Goal: Task Accomplishment & Management: Complete application form

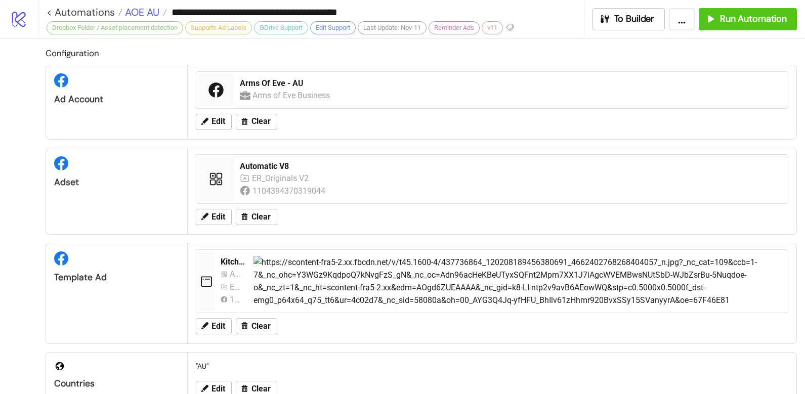
click at [156, 13] on span "AOE AU" at bounding box center [140, 12] width 37 height 13
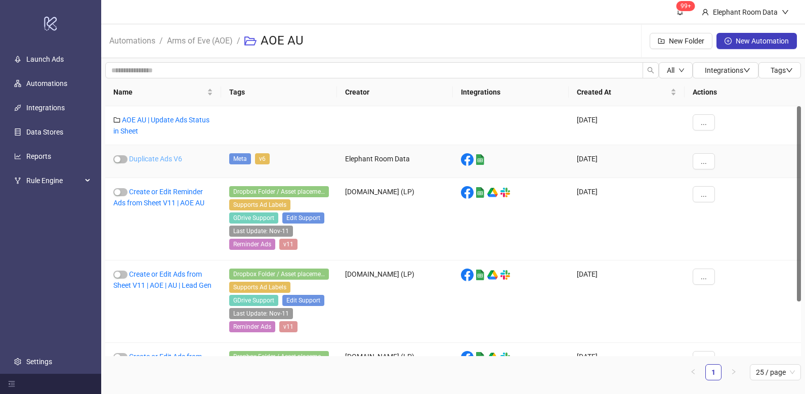
click at [168, 158] on link "Duplicate Ads V6" at bounding box center [155, 159] width 53 height 8
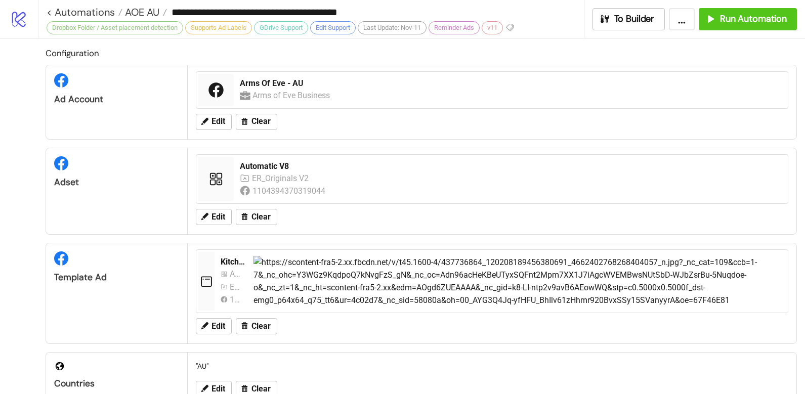
type input "**********"
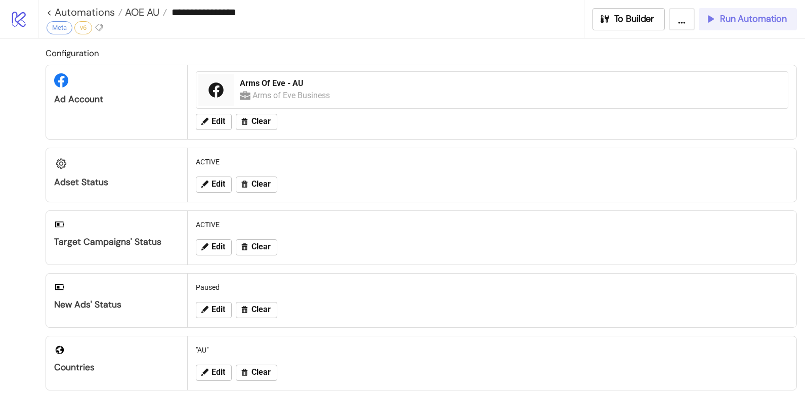
click at [753, 26] on button "Run Automation" at bounding box center [748, 19] width 98 height 22
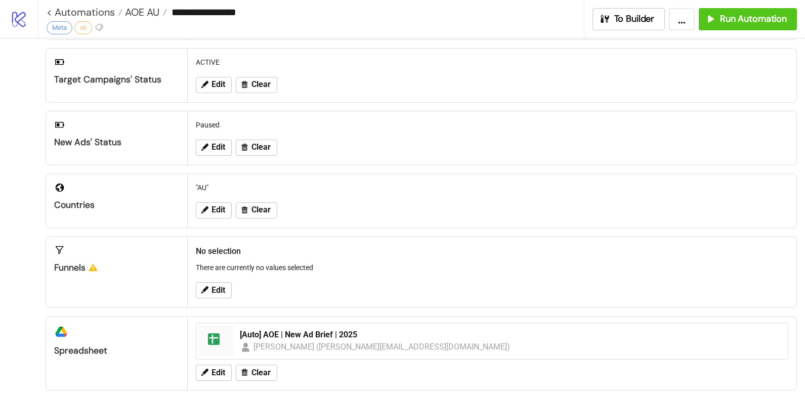
scroll to position [66, 0]
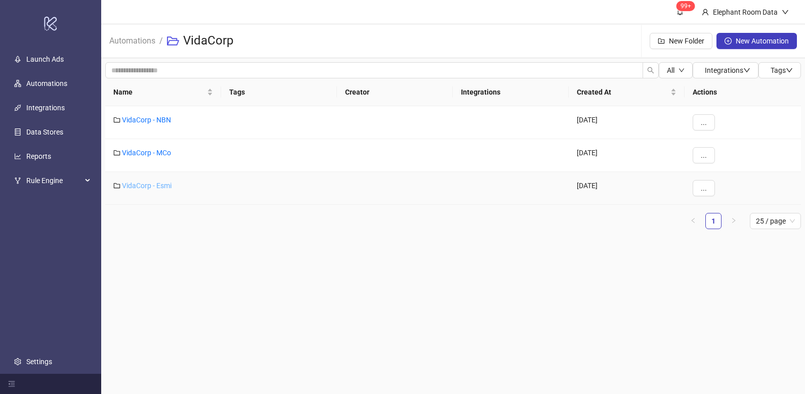
click at [158, 183] on link "VidaCorp - Esmi" at bounding box center [147, 186] width 50 height 8
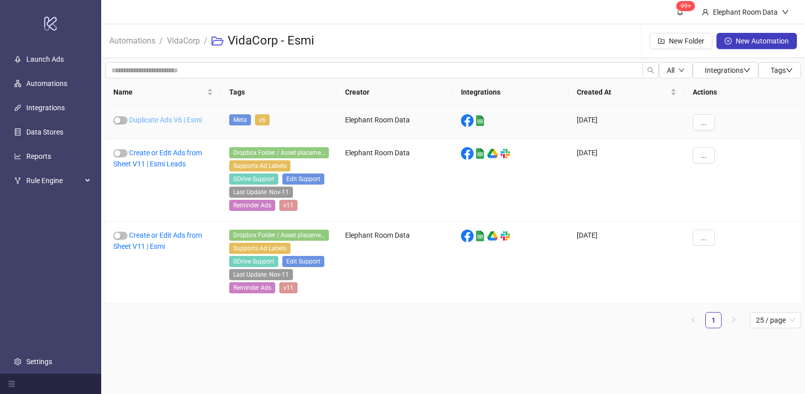
click at [159, 124] on link "Duplicate Ads V6 | Esmi" at bounding box center [165, 120] width 73 height 8
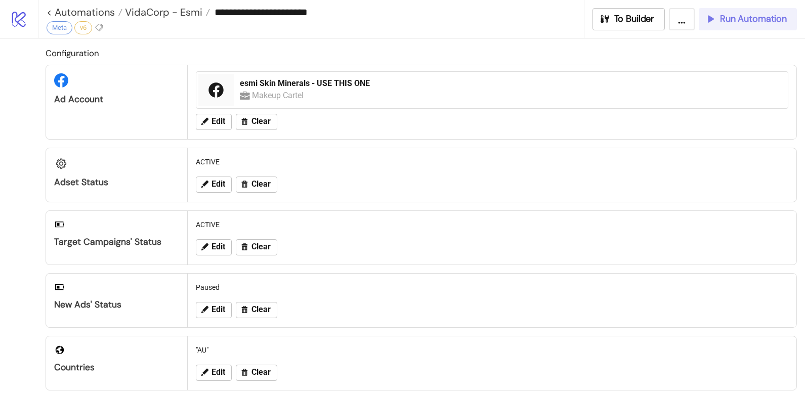
click at [776, 19] on span "Run Automation" at bounding box center [753, 19] width 67 height 12
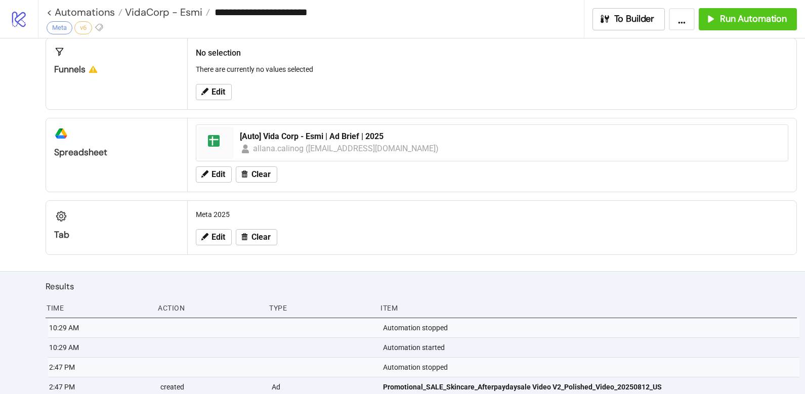
scroll to position [215, 0]
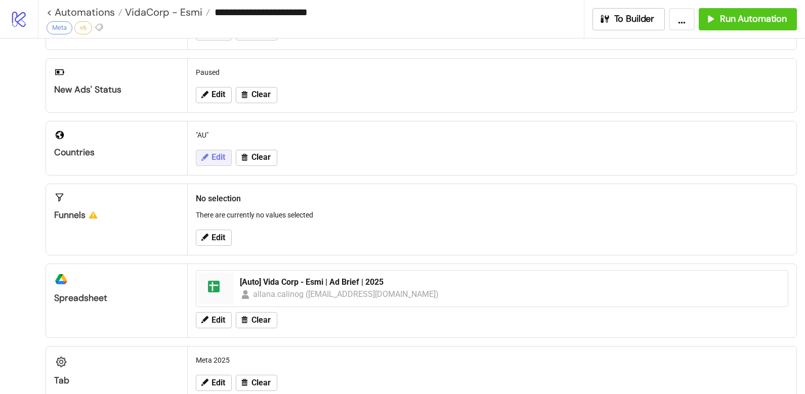
click at [220, 160] on span "Edit" at bounding box center [219, 157] width 14 height 9
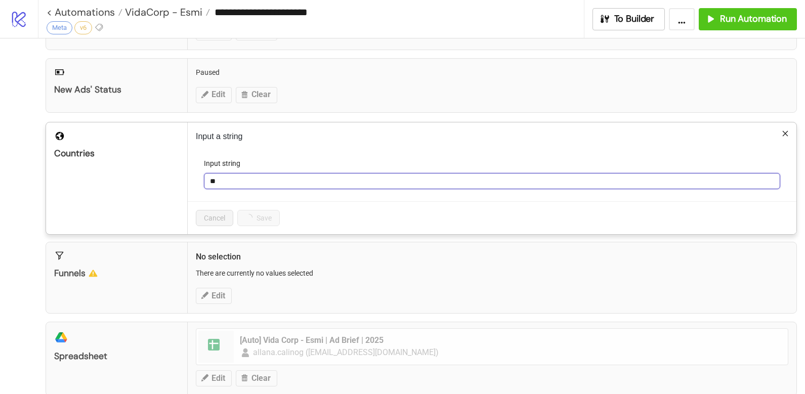
drag, startPoint x: 228, startPoint y: 178, endPoint x: 190, endPoint y: 175, distance: 38.1
click at [182, 179] on div "Countries Input a string Input string ** Cancel Save" at bounding box center [422, 178] width 752 height 113
type input "**"
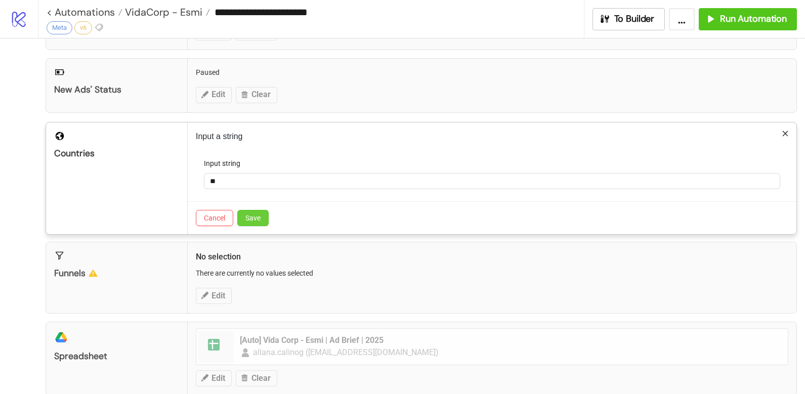
click at [249, 211] on button "Save" at bounding box center [252, 218] width 31 height 16
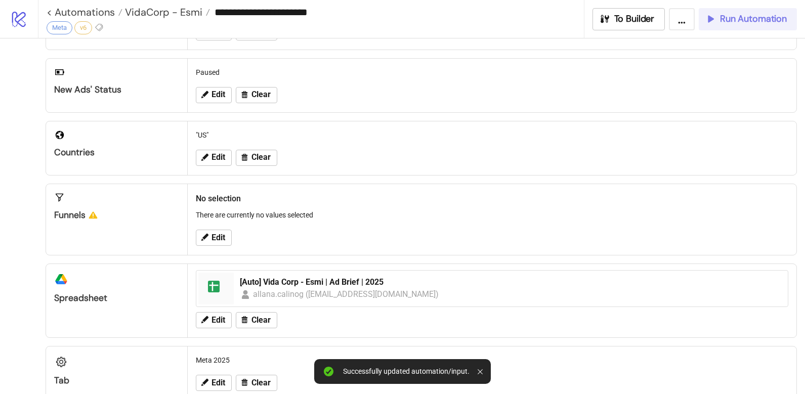
click at [725, 16] on span "Run Automation" at bounding box center [753, 19] width 67 height 12
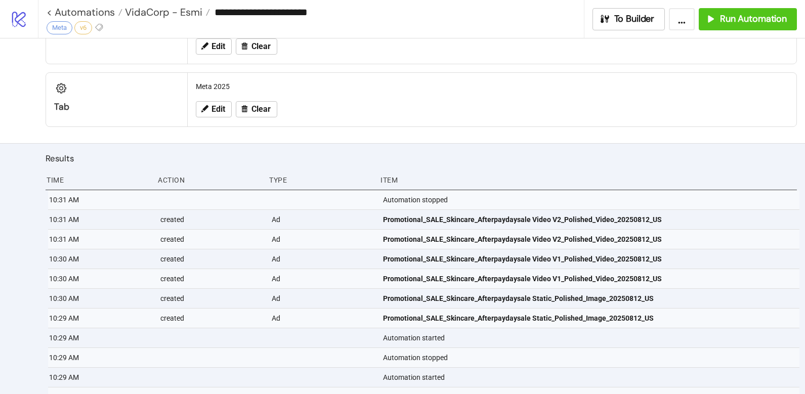
scroll to position [589, 0]
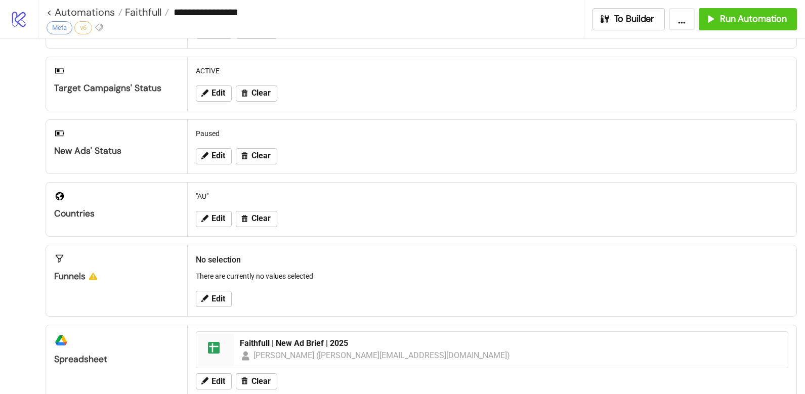
scroll to position [153, 0]
click at [87, 14] on link "< Automations" at bounding box center [85, 12] width 76 height 10
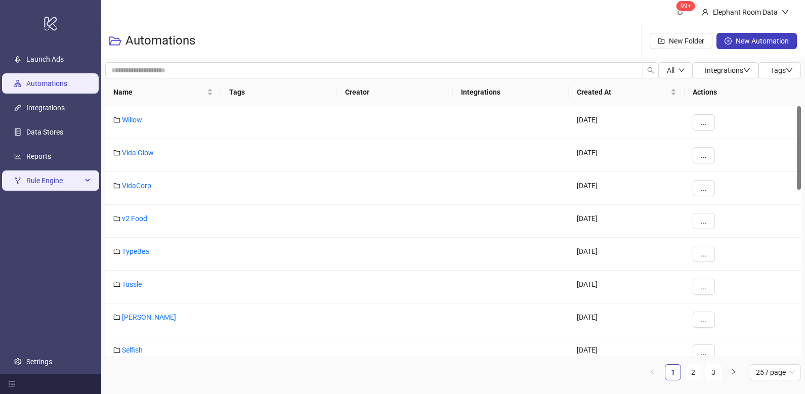
click at [60, 184] on span "Rule Engine" at bounding box center [54, 181] width 56 height 20
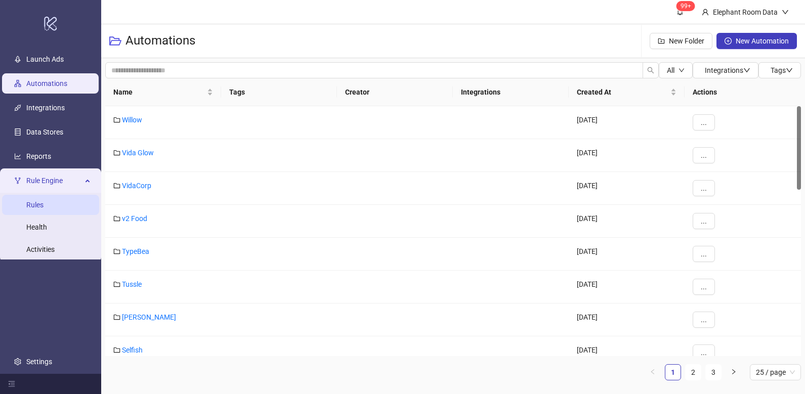
click at [44, 204] on link "Rules" at bounding box center [34, 205] width 17 height 8
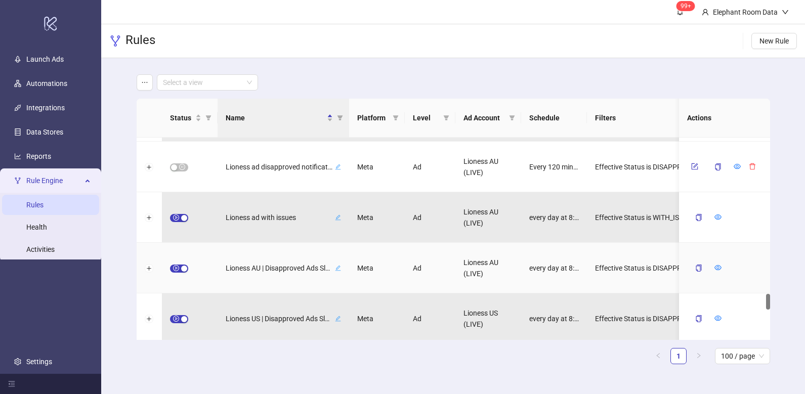
scroll to position [2041, 0]
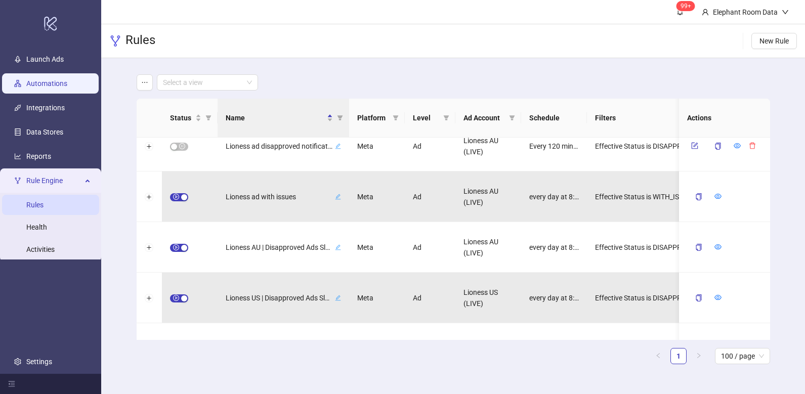
click at [62, 81] on link "Automations" at bounding box center [46, 83] width 41 height 8
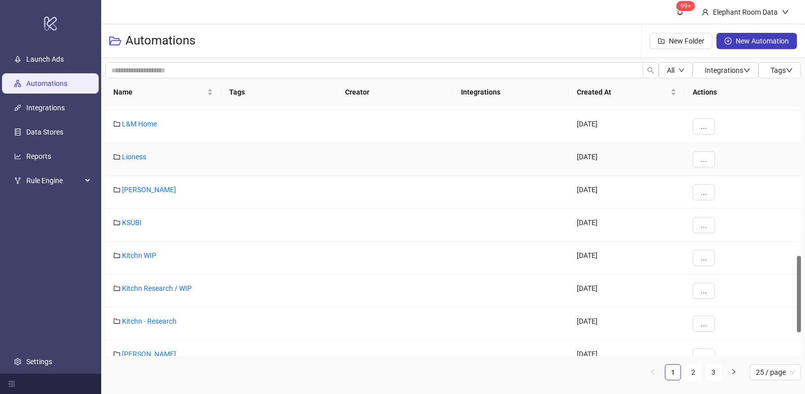
scroll to position [472, 0]
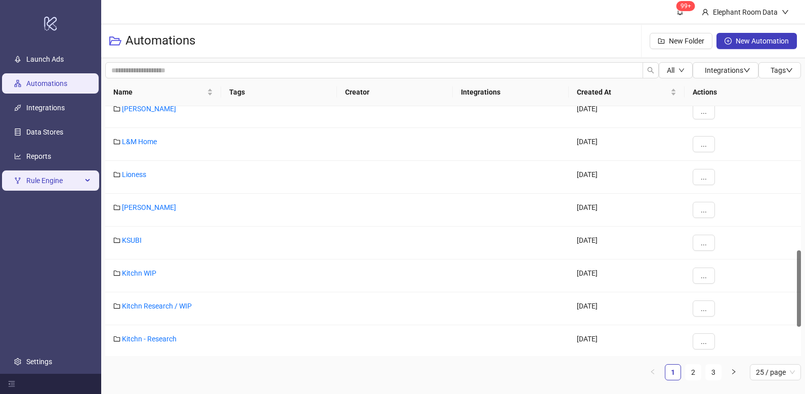
click at [63, 179] on span "Rule Engine" at bounding box center [54, 181] width 56 height 20
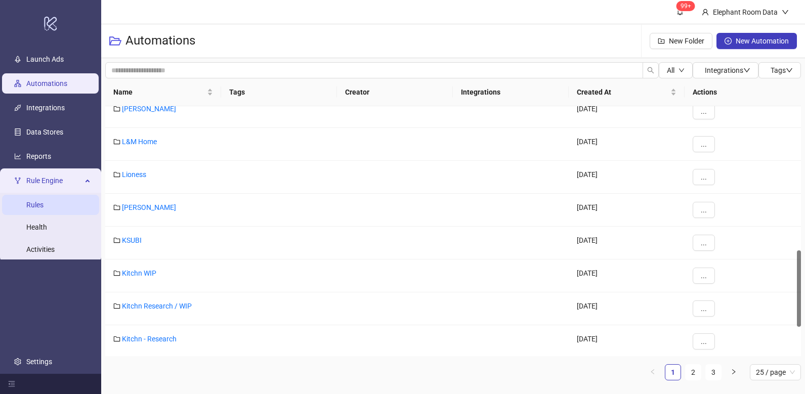
click at [44, 203] on link "Rules" at bounding box center [34, 205] width 17 height 8
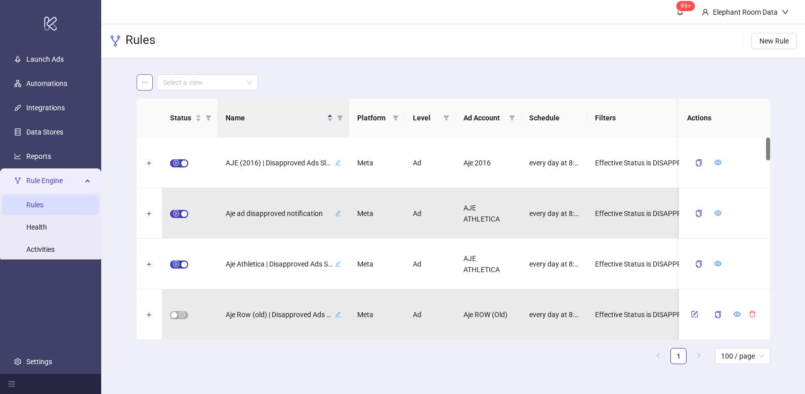
click at [142, 87] on button "button" at bounding box center [145, 82] width 16 height 16
click at [234, 85] on input "search" at bounding box center [203, 82] width 80 height 15
click at [345, 80] on div "Select a view" at bounding box center [454, 82] width 634 height 16
click at [252, 84] on div "Select a view" at bounding box center [207, 82] width 101 height 16
click at [230, 102] on div "Disapproved Ads | Slack Alerts" at bounding box center [207, 102] width 85 height 11
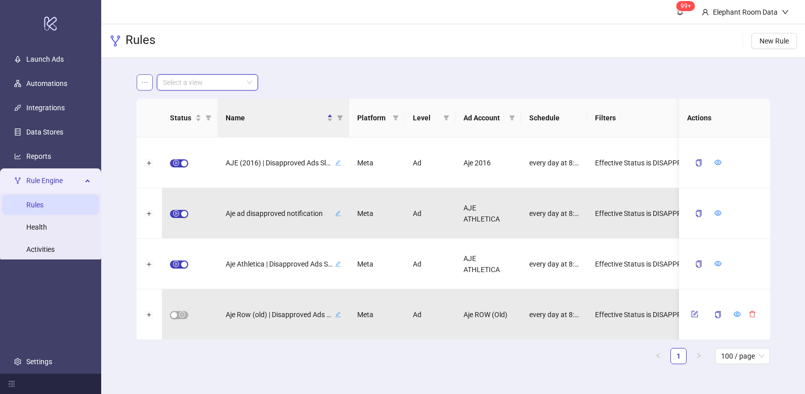
click at [143, 83] on icon "ellipsis" at bounding box center [144, 82] width 7 height 7
click at [348, 76] on div "Select a view" at bounding box center [454, 82] width 634 height 16
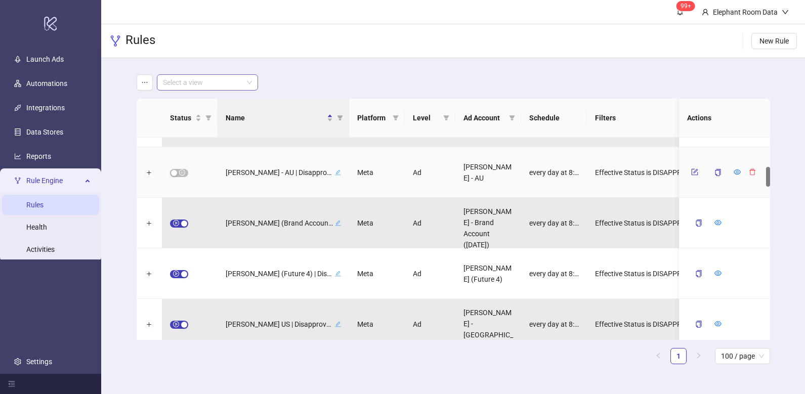
scroll to position [484, 0]
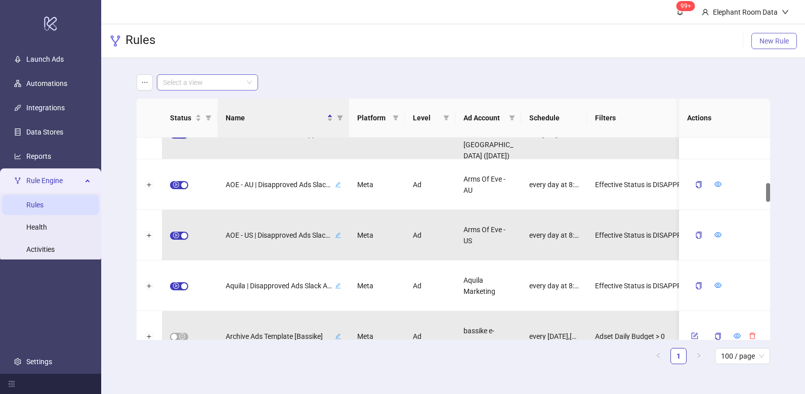
click at [765, 36] on button "New Rule" at bounding box center [775, 41] width 46 height 16
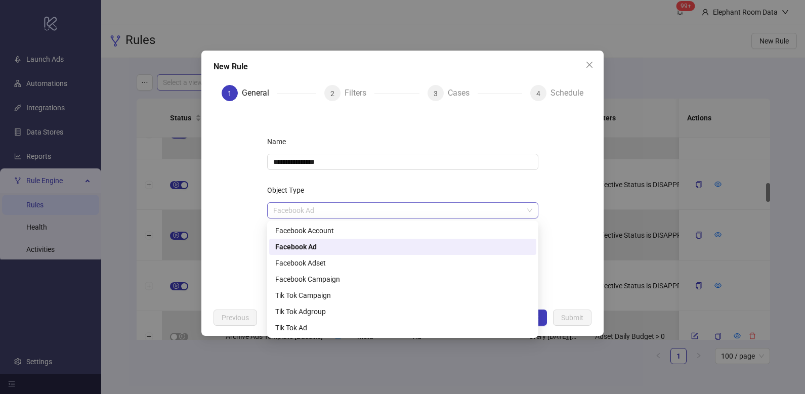
click at [314, 207] on span "Facebook Ad" at bounding box center [402, 210] width 259 height 15
click at [332, 321] on div "Tik Tok Ad" at bounding box center [402, 328] width 267 height 16
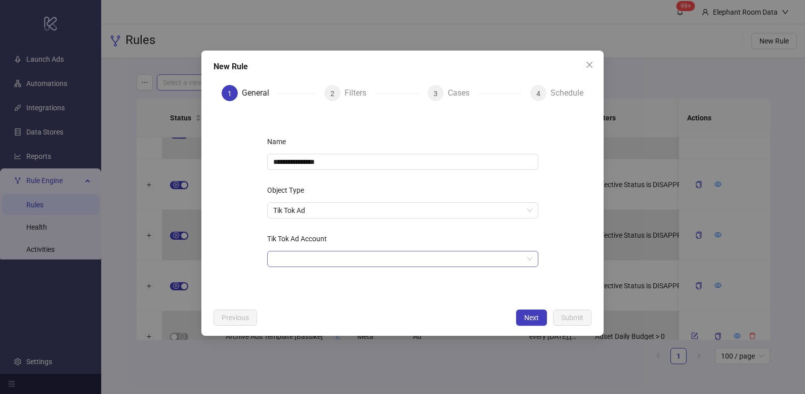
drag, startPoint x: 247, startPoint y: 246, endPoint x: 295, endPoint y: 254, distance: 48.3
click at [249, 245] on form "**********" at bounding box center [403, 206] width 379 height 194
click at [316, 260] on input "Tik Tok Ad Account" at bounding box center [398, 259] width 250 height 15
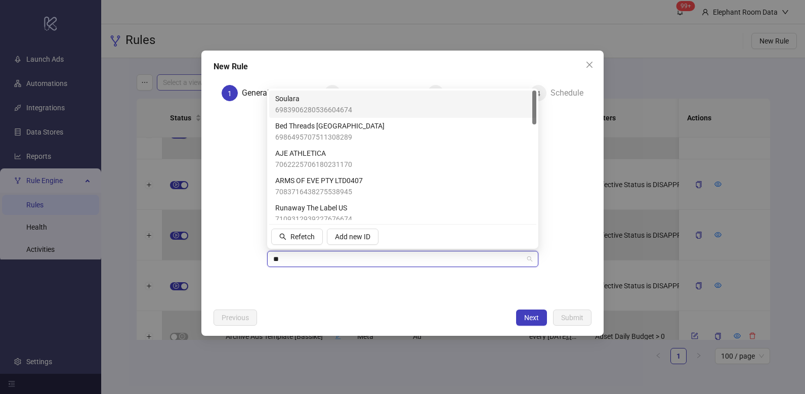
type input "***"
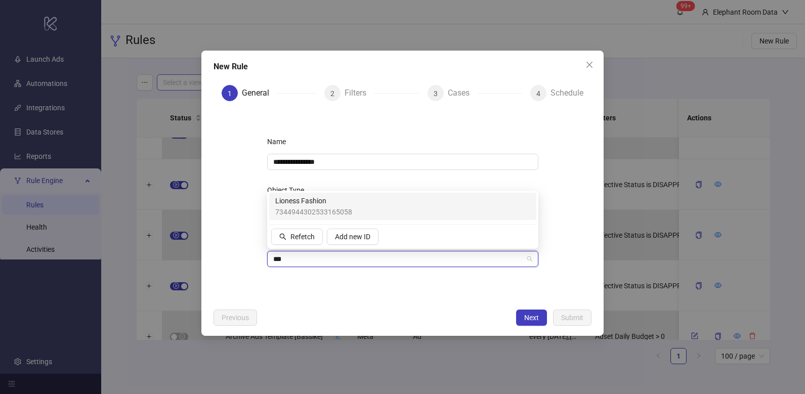
click at [330, 211] on span "7344944302533165058" at bounding box center [313, 212] width 77 height 11
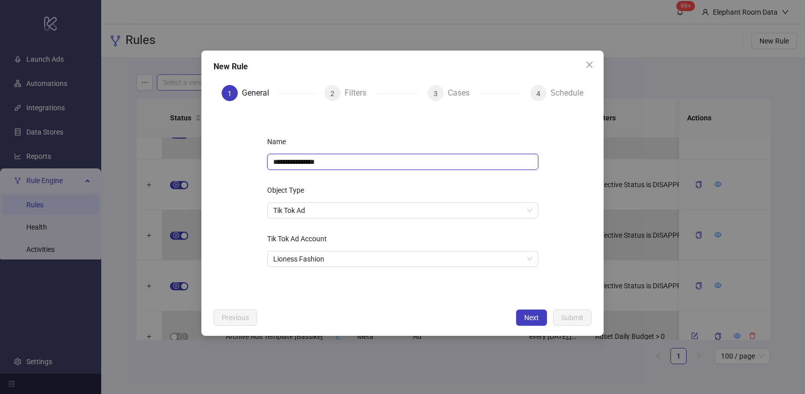
drag, startPoint x: 334, startPoint y: 163, endPoint x: 255, endPoint y: 160, distance: 79.5
click at [255, 160] on div "**********" at bounding box center [403, 206] width 304 height 178
type input "*"
click at [356, 258] on span "Lioness Fashion" at bounding box center [402, 259] width 259 height 15
type input "**********"
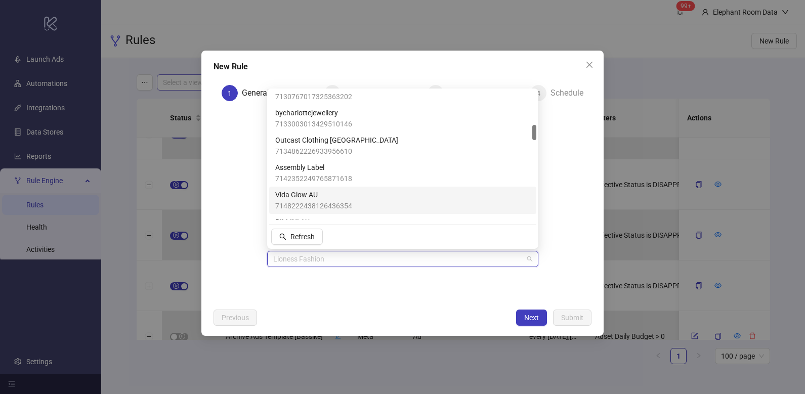
scroll to position [267, 0]
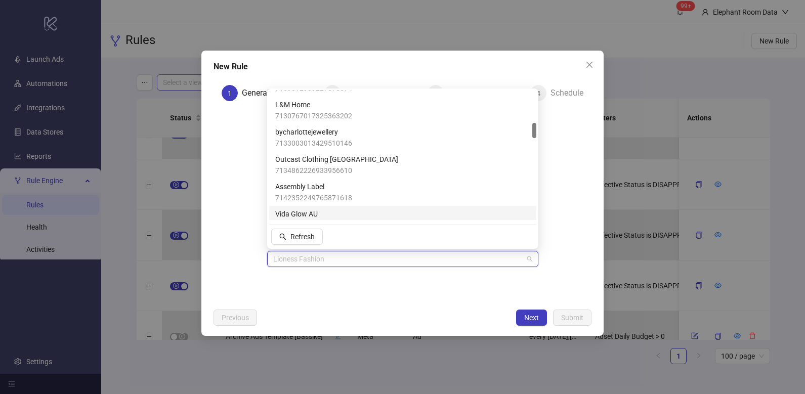
click at [335, 292] on div "**********" at bounding box center [403, 206] width 304 height 178
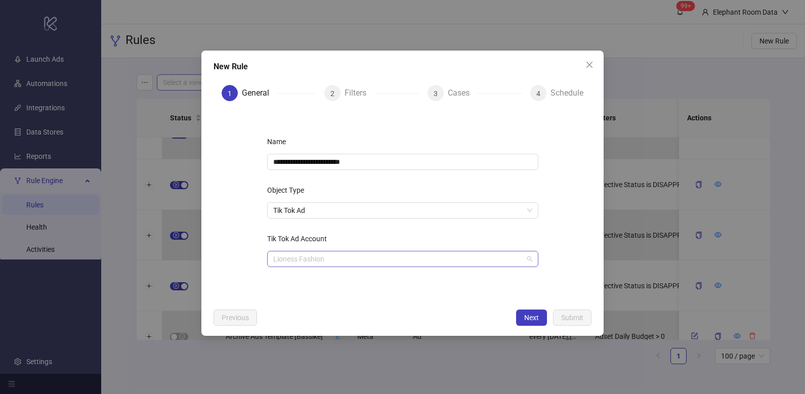
click at [320, 262] on span "Lioness Fashion" at bounding box center [402, 259] width 259 height 15
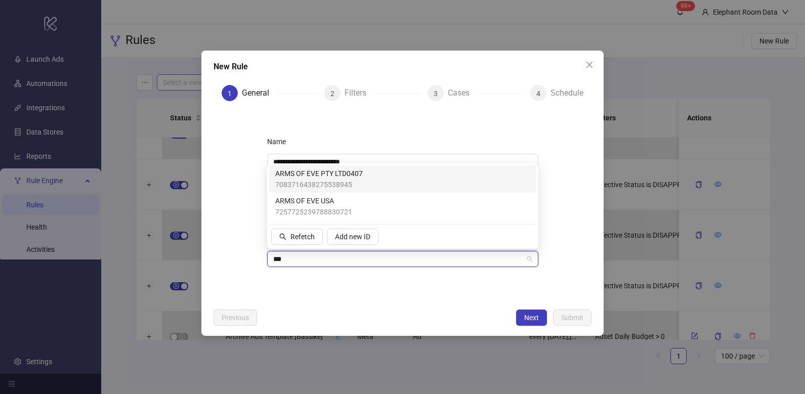
scroll to position [0, 0]
type input "****"
click at [375, 184] on div "ARMS OF EVE PTY LTD0407 7083716438275538945" at bounding box center [402, 179] width 255 height 22
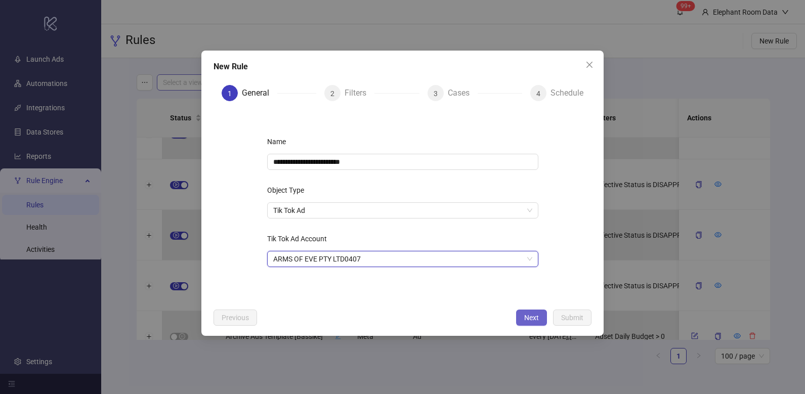
click at [527, 317] on span "Next" at bounding box center [531, 318] width 15 height 8
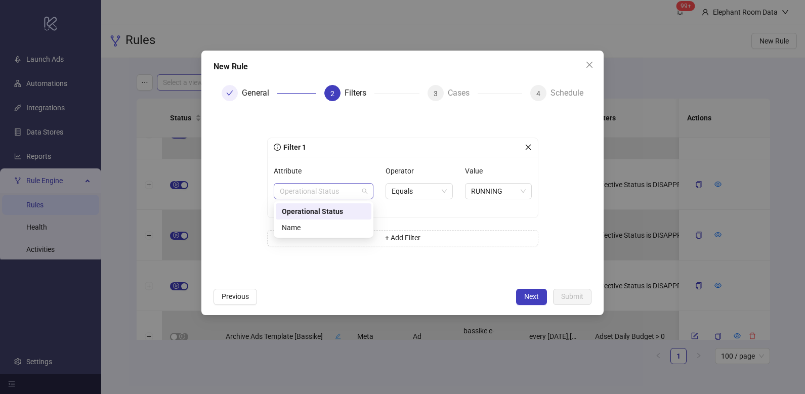
click at [342, 192] on span "Operational Status" at bounding box center [324, 191] width 88 height 15
click at [325, 223] on div "Name" at bounding box center [324, 227] width 84 height 11
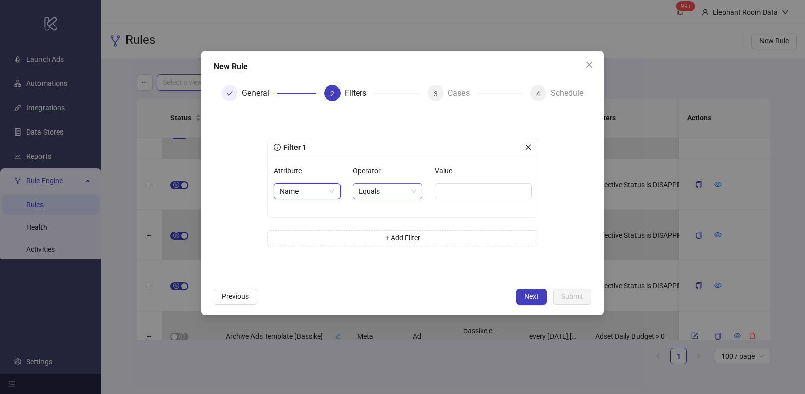
click at [400, 196] on span "Equals" at bounding box center [388, 191] width 58 height 15
click at [394, 243] on div "Contains" at bounding box center [386, 243] width 52 height 11
click at [488, 194] on input "Value" at bounding box center [484, 191] width 94 height 16
paste input "********"
type input "********"
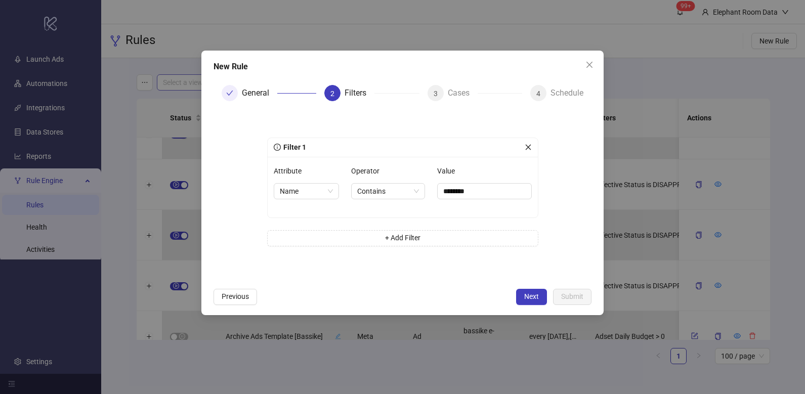
click at [374, 214] on div "Attribute Name Operator Contains Value ********" at bounding box center [403, 187] width 270 height 61
click at [355, 236] on button "+ Add Filter" at bounding box center [402, 238] width 271 height 16
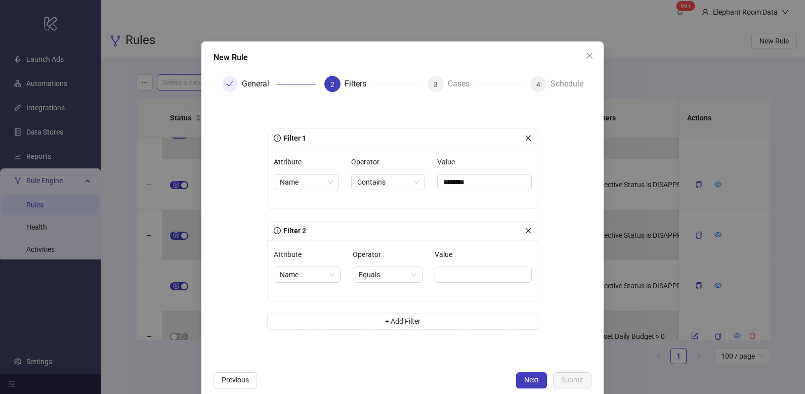
scroll to position [12, 0]
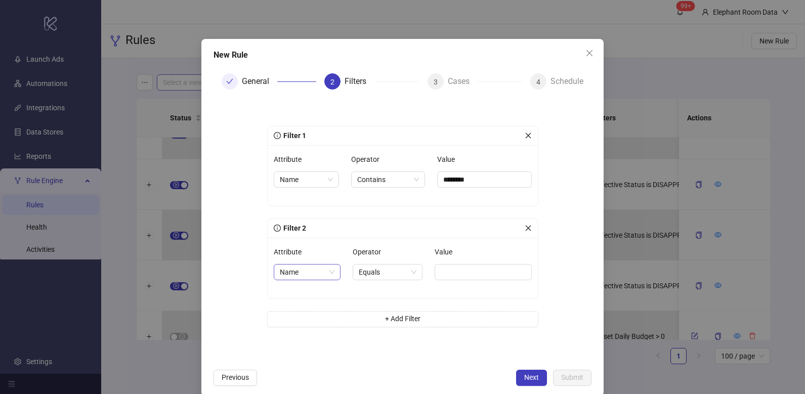
click at [318, 265] on span "Name" at bounding box center [307, 272] width 55 height 15
click at [306, 307] on div "Operational Status" at bounding box center [303, 308] width 50 height 11
click at [409, 272] on span "Equals" at bounding box center [419, 272] width 55 height 15
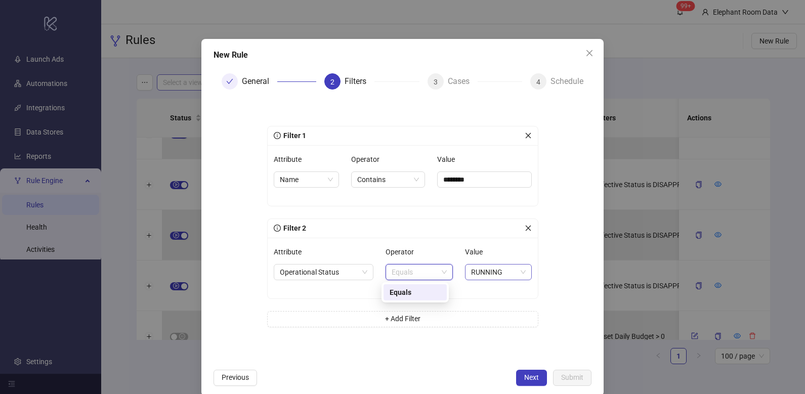
click at [503, 271] on span "RUNNING" at bounding box center [498, 272] width 55 height 15
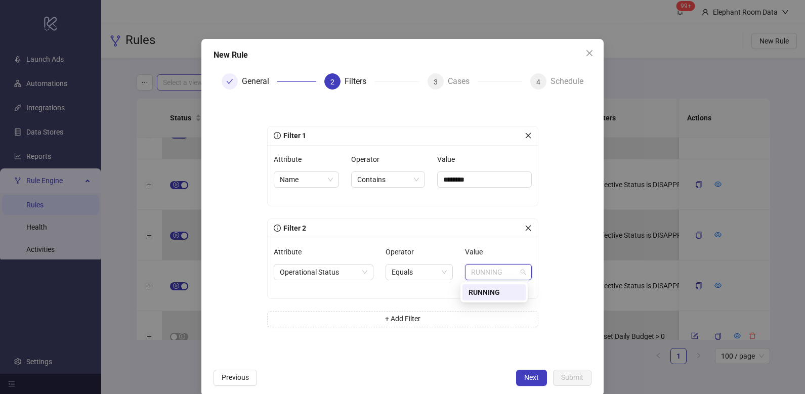
click at [502, 289] on div "RUNNING" at bounding box center [494, 292] width 51 height 11
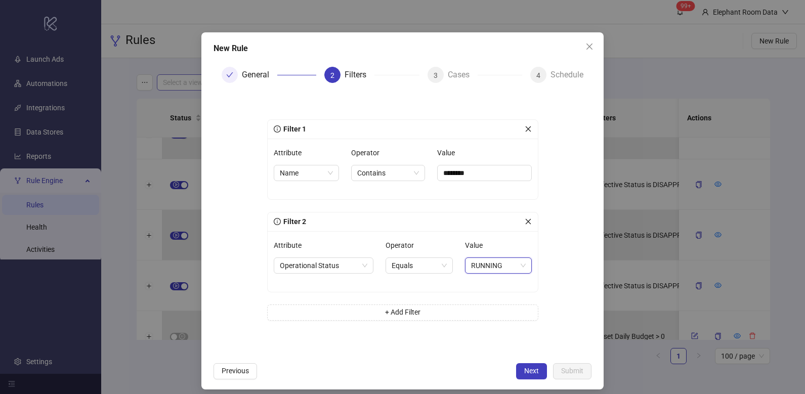
scroll to position [21, 0]
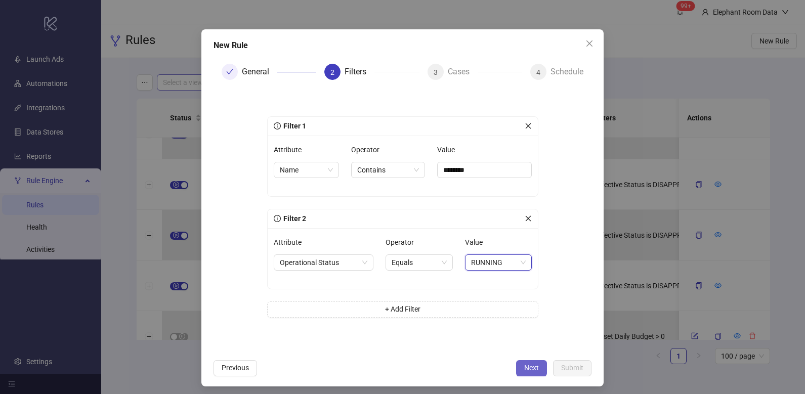
click at [524, 371] on span "Next" at bounding box center [531, 368] width 15 height 8
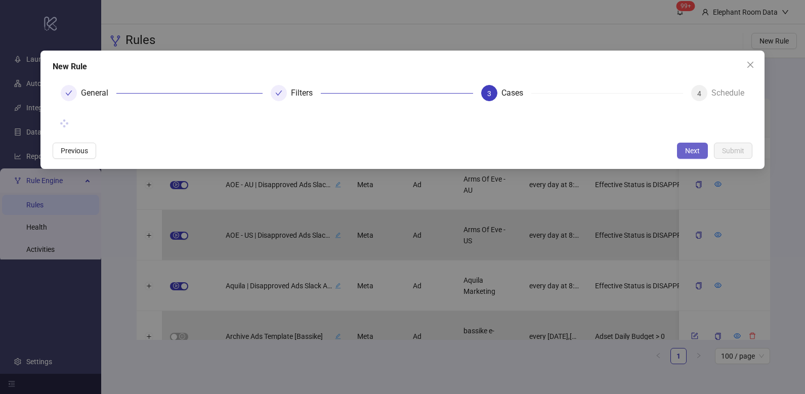
scroll to position [0, 0]
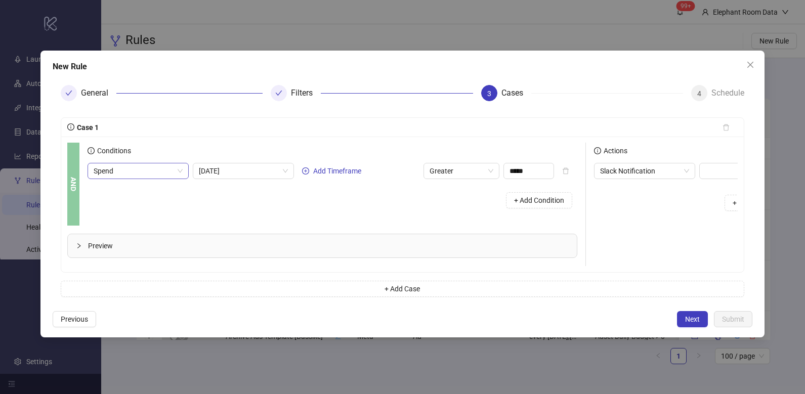
click at [168, 174] on span "Spend" at bounding box center [138, 170] width 89 height 15
type input "*"
type input "****"
click at [83, 248] on div at bounding box center [82, 245] width 12 height 11
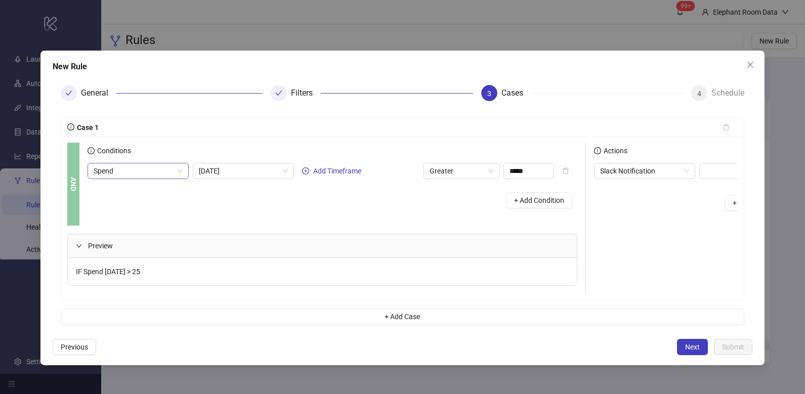
click at [165, 170] on span "Spend" at bounding box center [138, 170] width 89 height 15
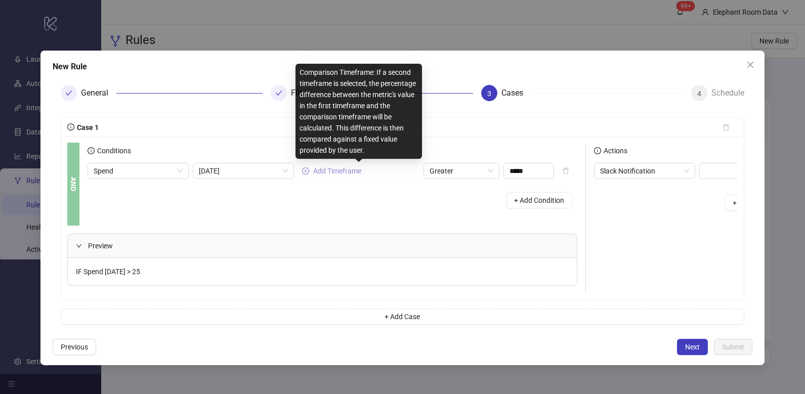
click at [326, 171] on span "Add Timeframe" at bounding box center [337, 171] width 48 height 8
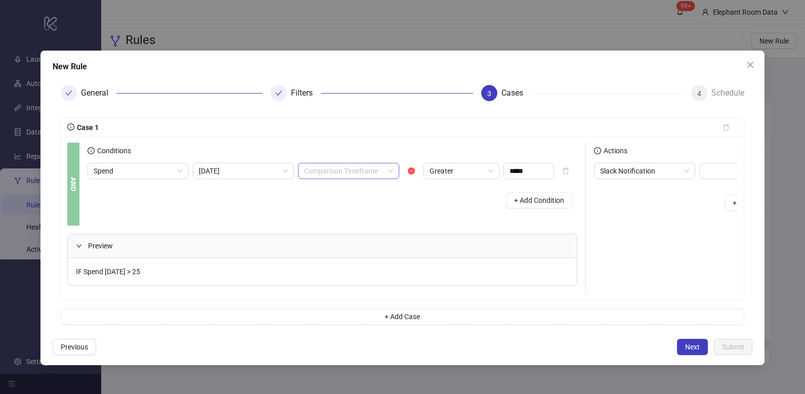
click at [356, 174] on input "search" at bounding box center [344, 170] width 80 height 15
click at [150, 163] on span "Spend" at bounding box center [138, 170] width 89 height 15
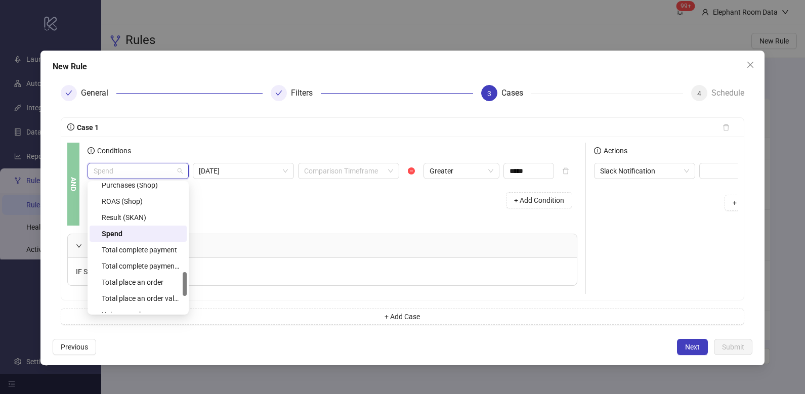
scroll to position [489, 0]
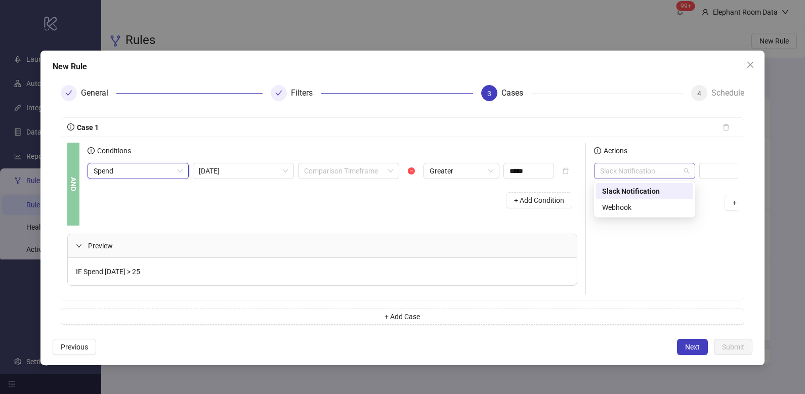
click at [676, 172] on span "Slack Notification" at bounding box center [644, 170] width 89 height 15
click at [158, 171] on span "Spend" at bounding box center [138, 170] width 89 height 15
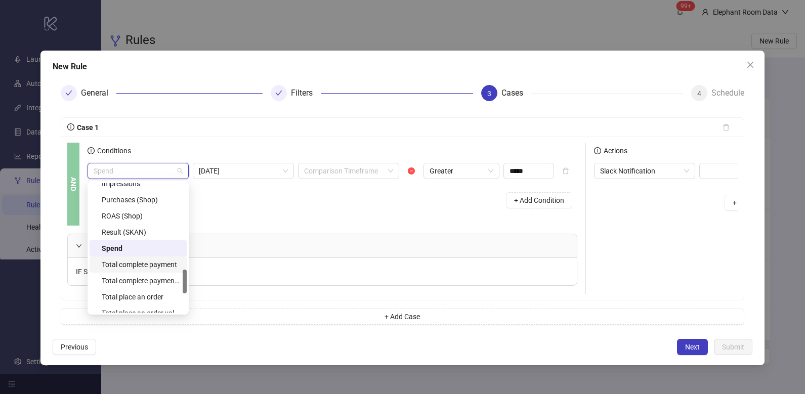
scroll to position [567, 0]
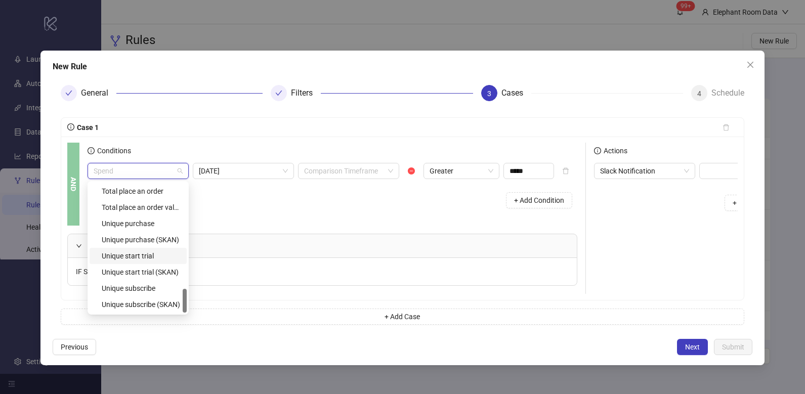
click at [682, 263] on div "Actions Slack Notification + Add Action" at bounding box center [687, 218] width 202 height 151
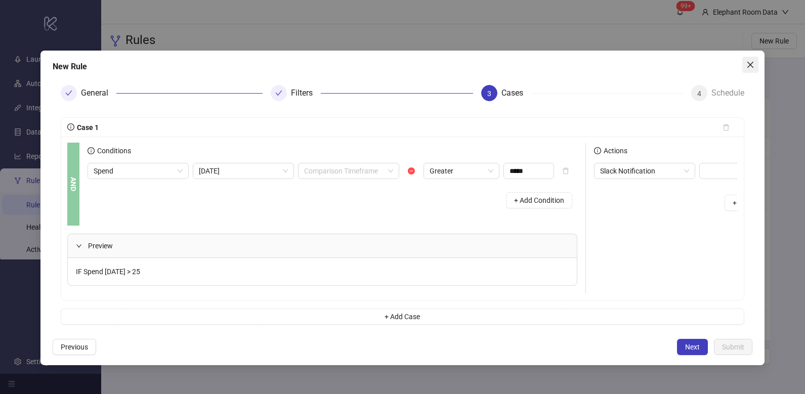
click at [751, 67] on icon "close" at bounding box center [751, 65] width 8 height 8
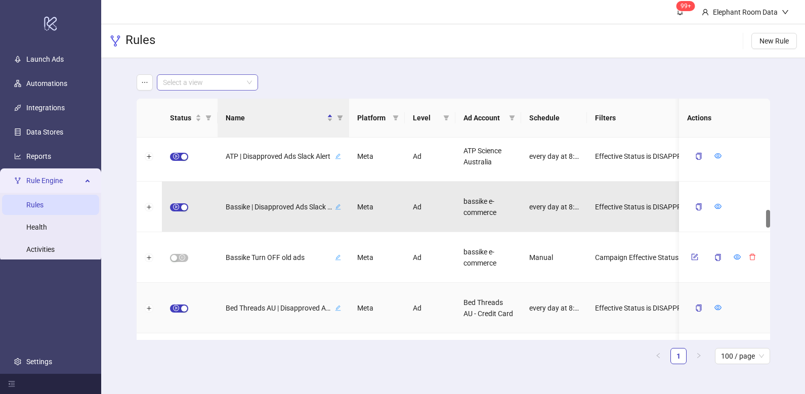
scroll to position [904, 0]
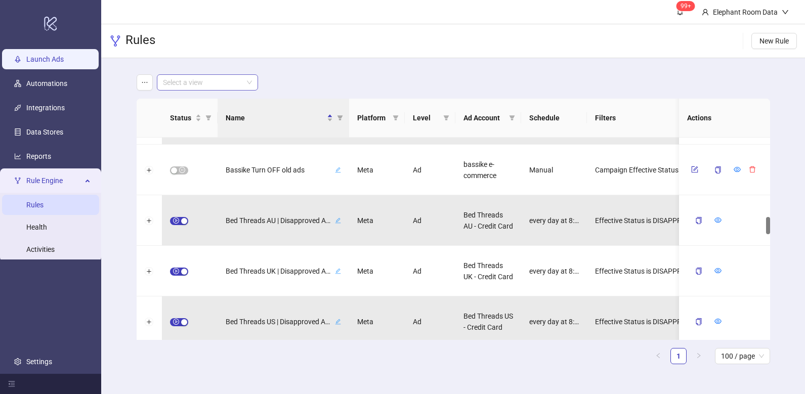
click at [56, 58] on link "Launch Ads" at bounding box center [44, 59] width 37 height 8
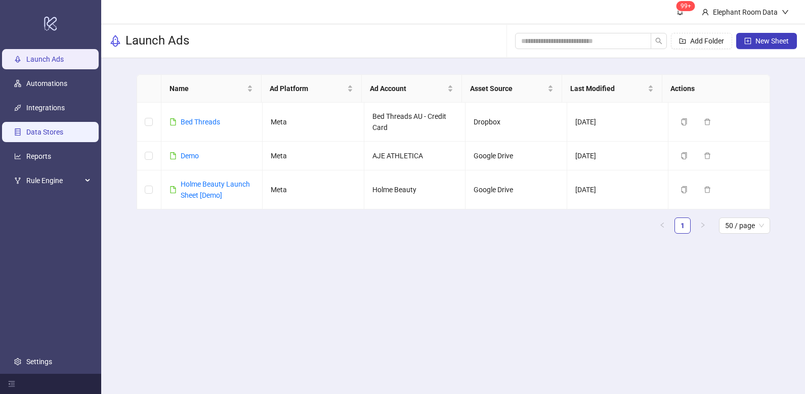
click at [51, 134] on link "Data Stores" at bounding box center [44, 132] width 37 height 8
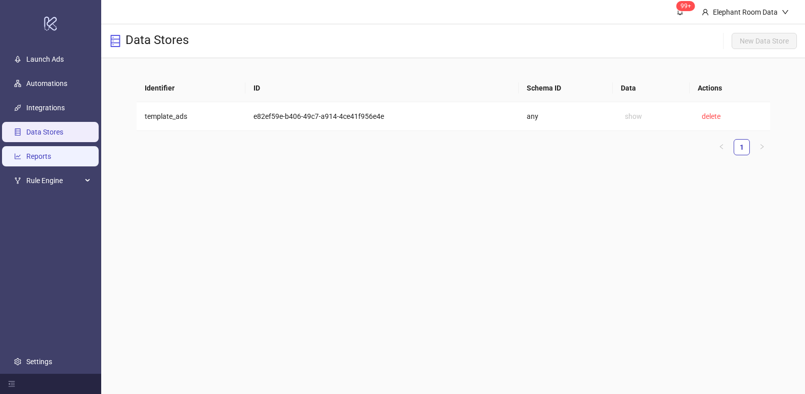
click at [48, 153] on link "Reports" at bounding box center [38, 156] width 25 height 8
